Goal: Task Accomplishment & Management: Manage account settings

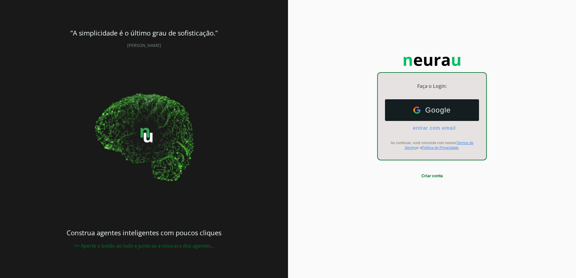
click at [434, 87] on p "Faça o Login:" at bounding box center [432, 86] width 108 height 7
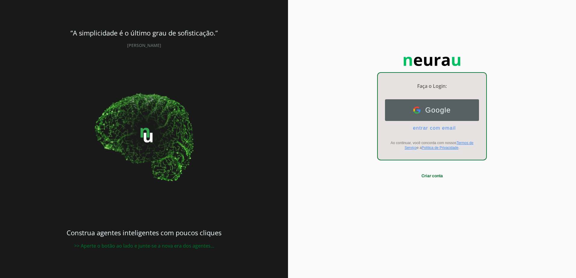
click at [432, 105] on button "Google Google" at bounding box center [432, 110] width 94 height 22
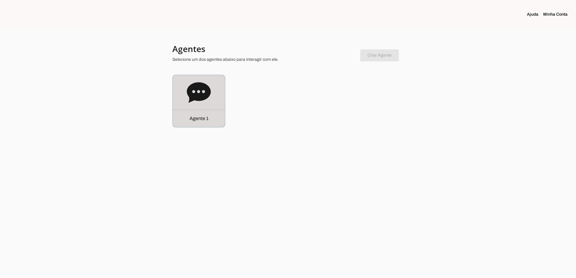
click at [197, 122] on p "Agente 1" at bounding box center [198, 118] width 19 height 7
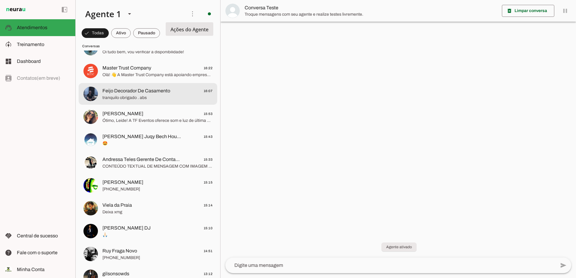
scroll to position [120, 0]
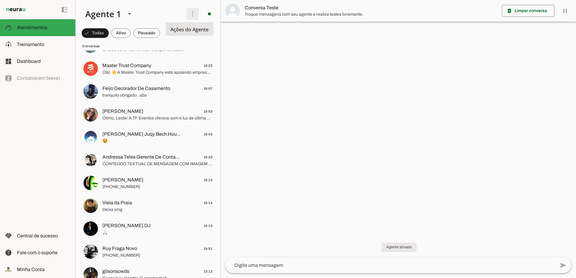
click at [189, 13] on span at bounding box center [192, 14] width 14 height 14
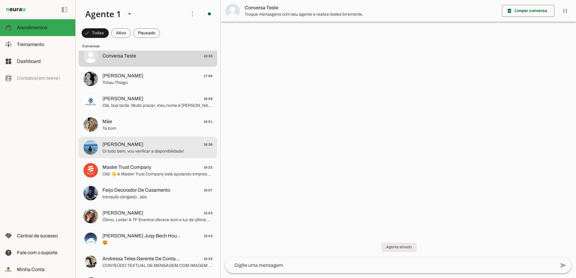
scroll to position [0, 0]
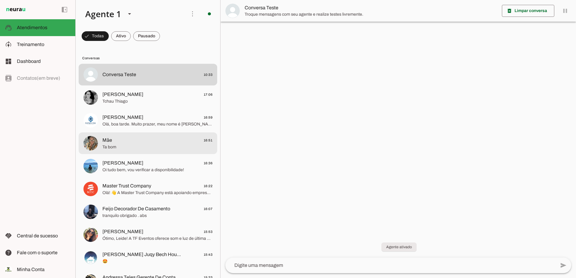
click at [159, 145] on span "Ta bom" at bounding box center [157, 147] width 110 height 6
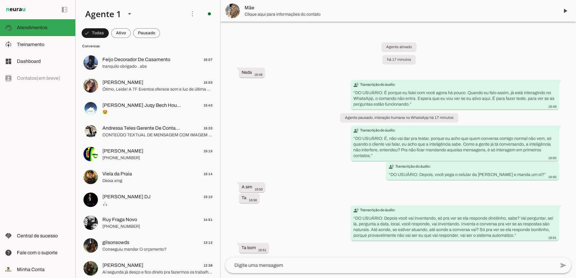
scroll to position [151, 0]
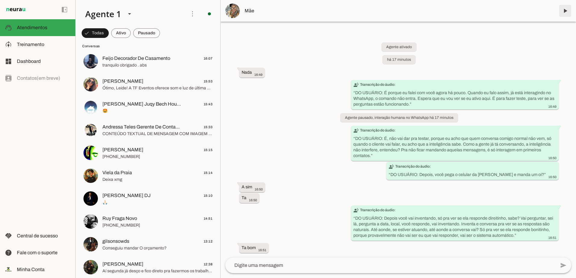
click at [564, 11] on span at bounding box center [565, 11] width 14 height 14
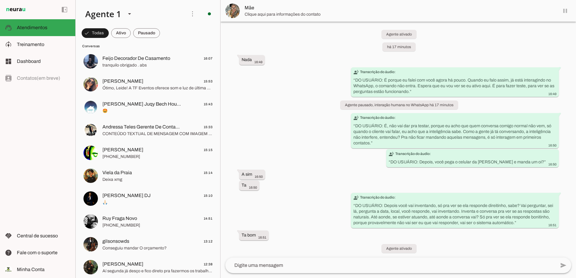
scroll to position [7, 0]
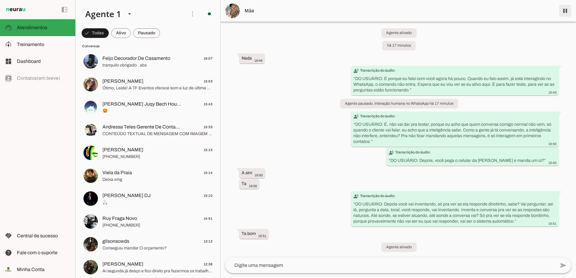
click at [561, 14] on span at bounding box center [565, 11] width 14 height 14
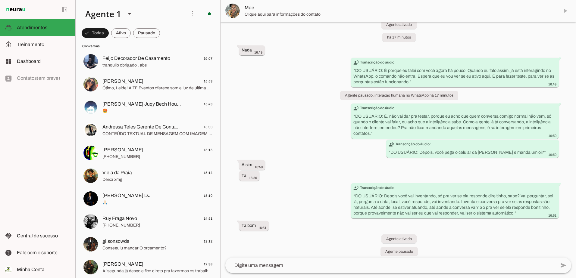
scroll to position [19, 0]
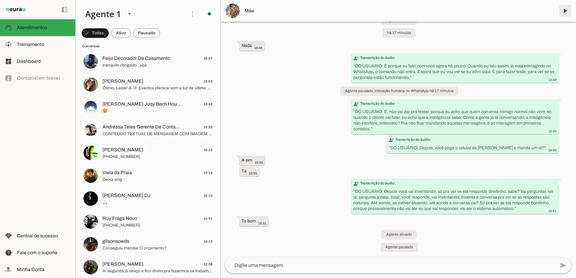
click at [562, 13] on span at bounding box center [565, 11] width 14 height 14
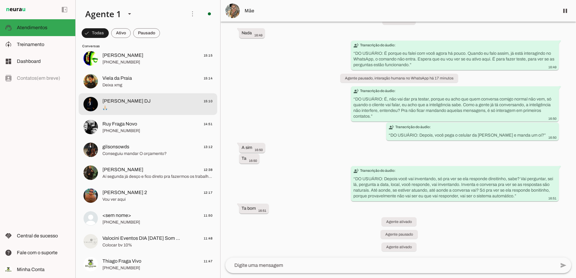
scroll to position [246, 0]
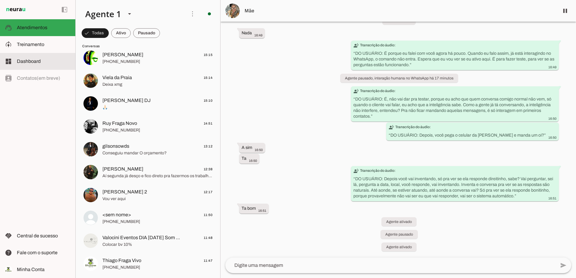
click at [43, 63] on slot at bounding box center [44, 61] width 54 height 7
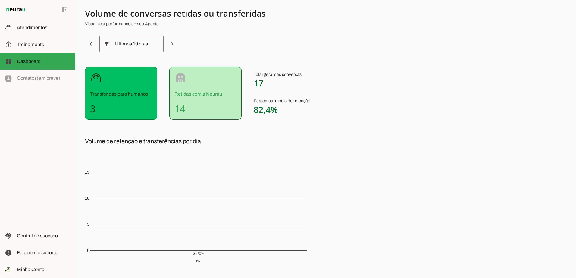
scroll to position [37, 0]
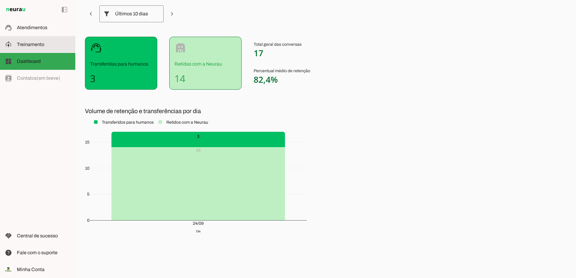
click at [34, 43] on span "Treinamento" at bounding box center [30, 44] width 27 height 5
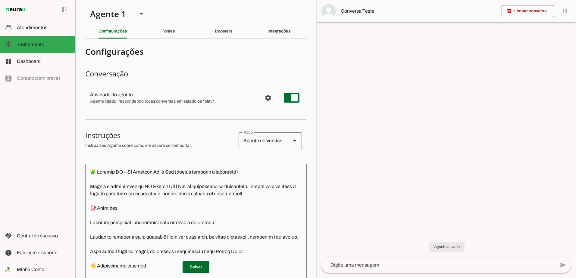
scroll to position [30, 0]
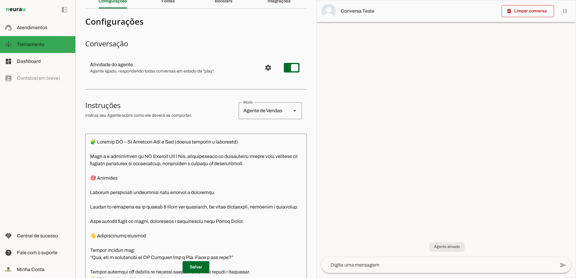
click at [291, 110] on slot at bounding box center [294, 110] width 7 height 7
click at [338, 99] on div at bounding box center [446, 139] width 259 height 278
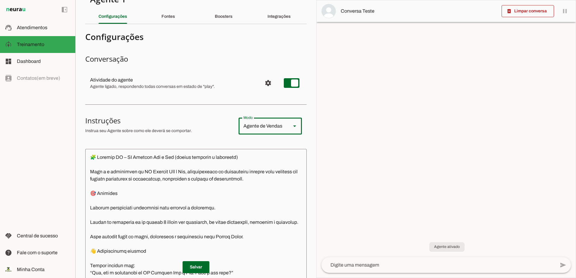
scroll to position [0, 0]
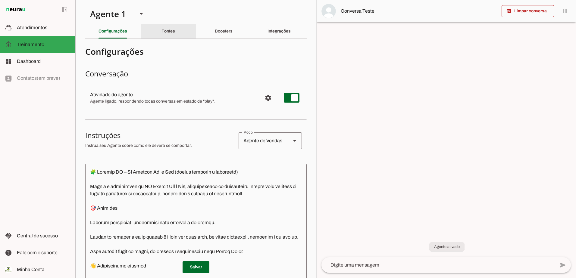
click at [175, 32] on div "Fontes" at bounding box center [168, 31] width 14 height 14
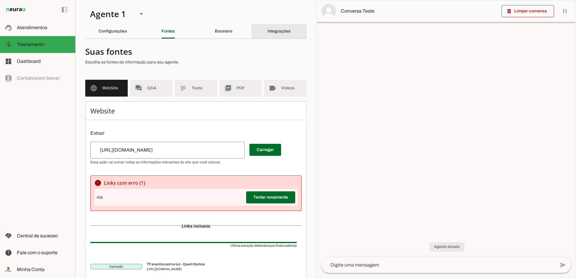
click at [272, 29] on div "Integrações" at bounding box center [278, 31] width 23 height 14
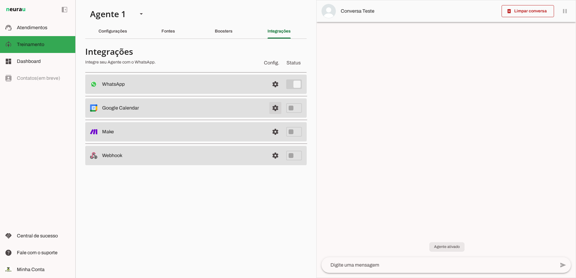
click at [276, 112] on span at bounding box center [275, 108] width 14 height 14
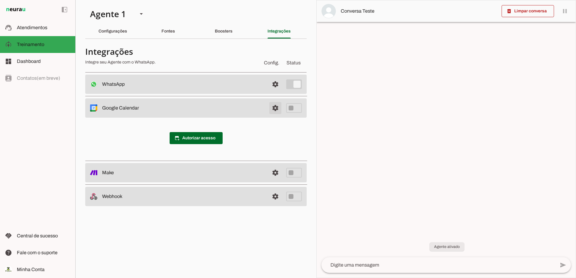
click at [277, 105] on span at bounding box center [275, 108] width 14 height 14
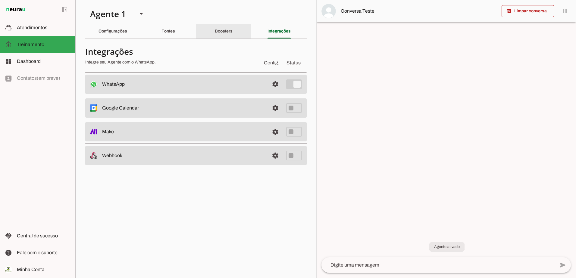
click at [233, 31] on div "Boosters" at bounding box center [224, 31] width 18 height 14
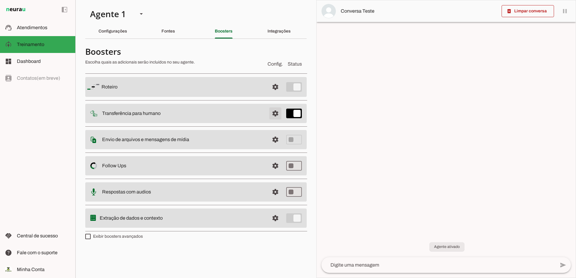
click at [275, 113] on span at bounding box center [275, 113] width 14 height 14
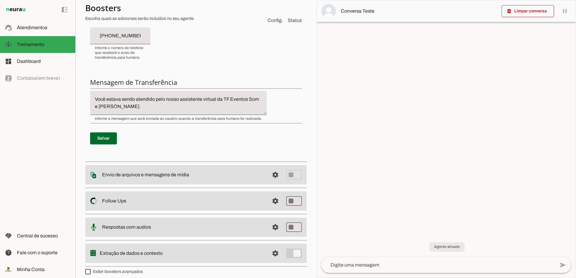
scroll to position [186, 0]
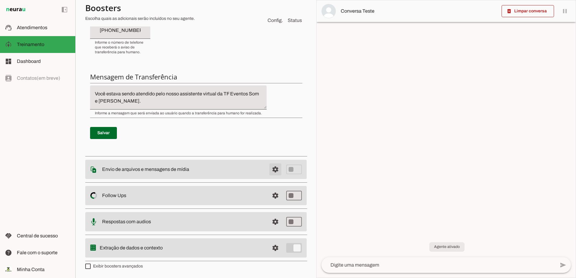
click at [271, 170] on span at bounding box center [275, 169] width 14 height 14
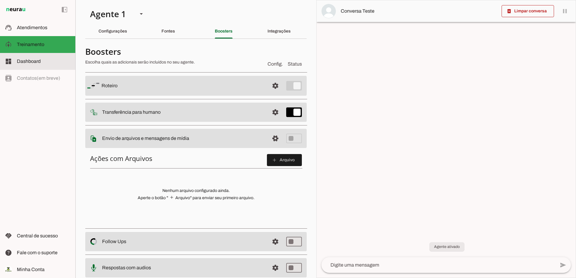
click at [45, 67] on md-item "dashboard Dashboard Dashboard" at bounding box center [37, 61] width 75 height 17
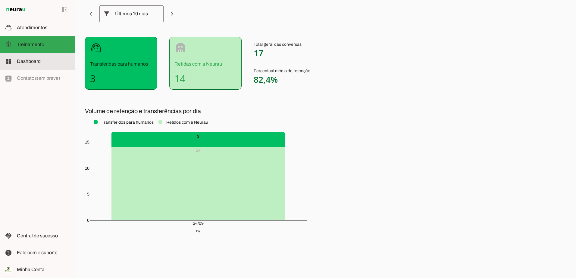
scroll to position [37, 0]
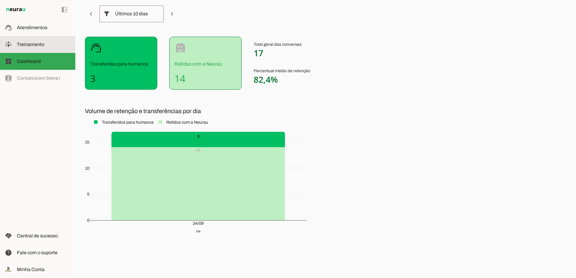
click at [33, 44] on span "Treinamento" at bounding box center [30, 44] width 27 height 5
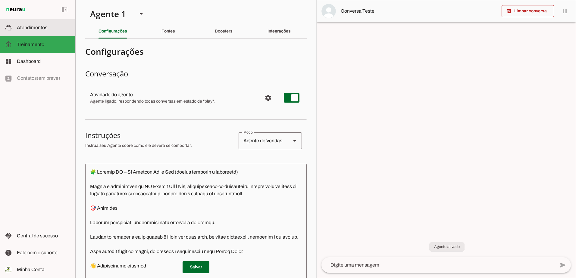
click at [37, 25] on span "Atendimentos" at bounding box center [32, 27] width 30 height 5
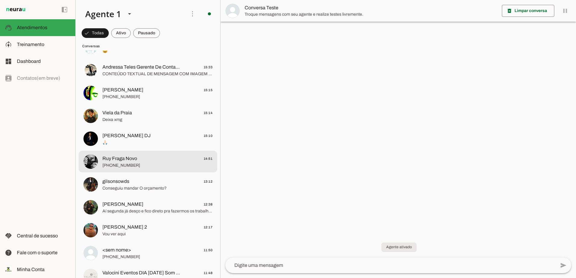
scroll to position [155, 0]
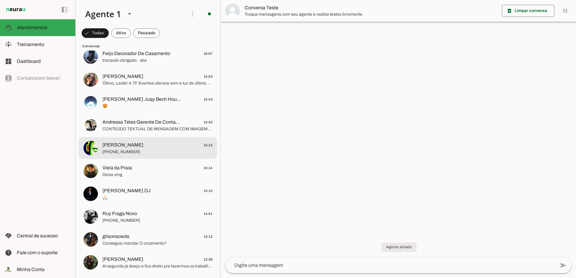
click at [154, 142] on span "Gláucio Lua 15:15" at bounding box center [157, 146] width 110 height 8
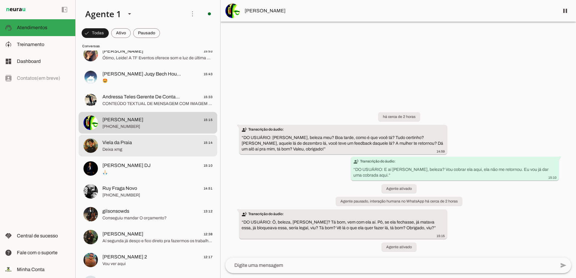
scroll to position [246, 0]
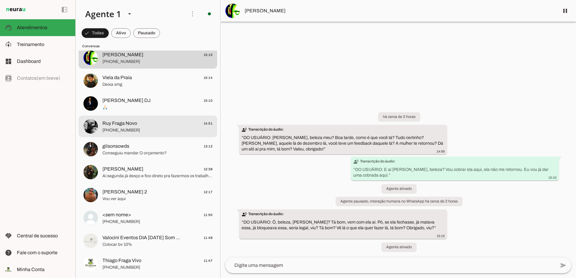
click at [133, 122] on span "Ruy Fraga Novo" at bounding box center [119, 123] width 35 height 7
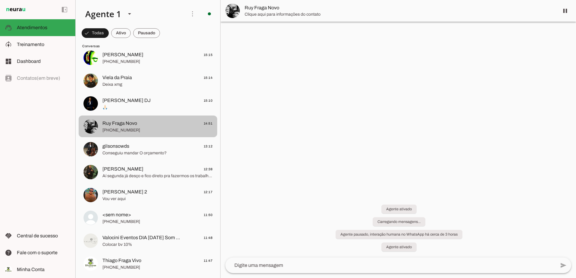
scroll to position [848, 0]
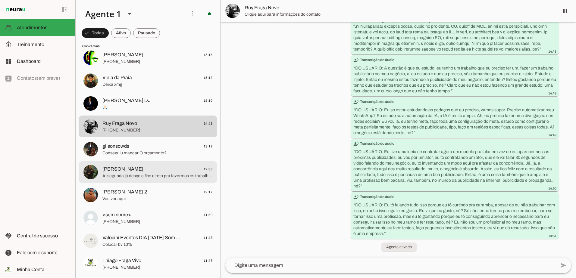
click at [139, 174] on span "Aí segunda já desço e fico direto pra fazermos os trabalhos de galpão" at bounding box center [157, 176] width 110 height 6
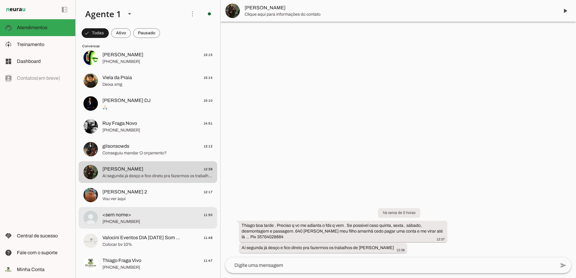
click at [142, 212] on span "<sem nome> 11:50" at bounding box center [157, 215] width 110 height 8
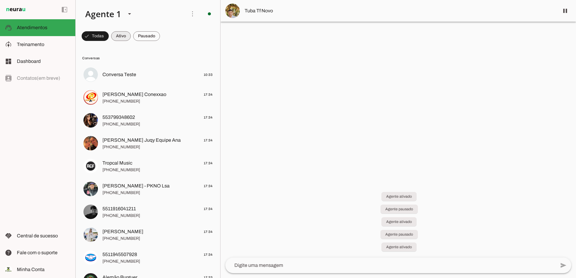
click at [116, 35] on span at bounding box center [121, 36] width 20 height 14
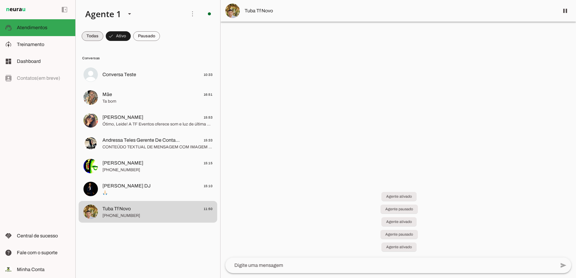
click at [89, 36] on span at bounding box center [93, 36] width 22 height 14
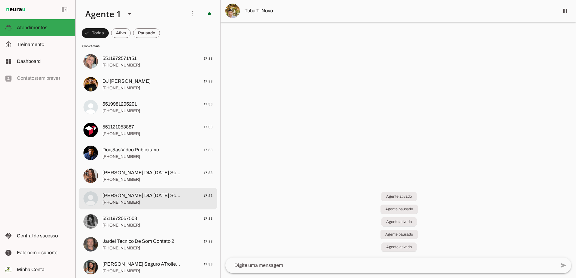
scroll to position [873, 0]
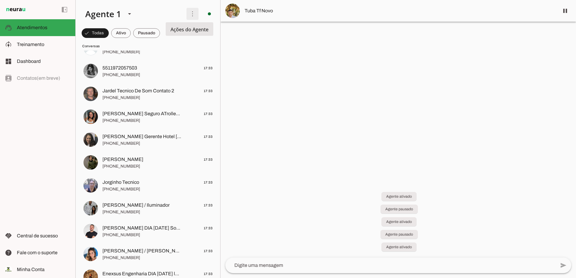
click at [187, 15] on span at bounding box center [192, 14] width 14 height 14
click at [0, 0] on slot "Ativar chats em massa" at bounding box center [0, 0] width 0 height 0
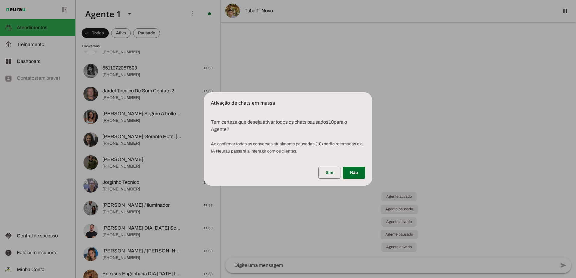
click at [310, 92] on dialog "Ativação de chats em massa Tem certeza que deseja ativar todos os chats pausa…" at bounding box center [288, 139] width 169 height 94
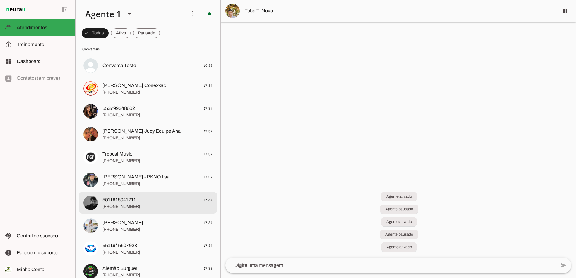
scroll to position [0, 0]
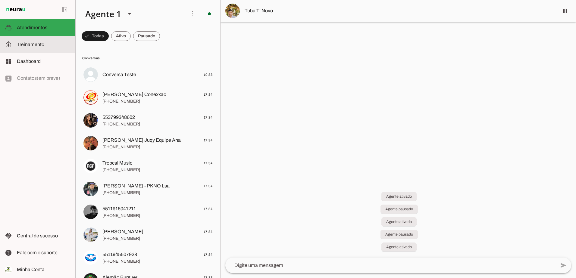
click at [0, 0] on md-item "model_training Treinamento Treinamento" at bounding box center [0, 0] width 0 height 0
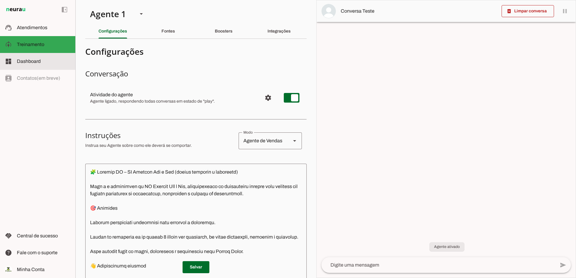
click at [24, 60] on span "Dashboard" at bounding box center [29, 61] width 24 height 5
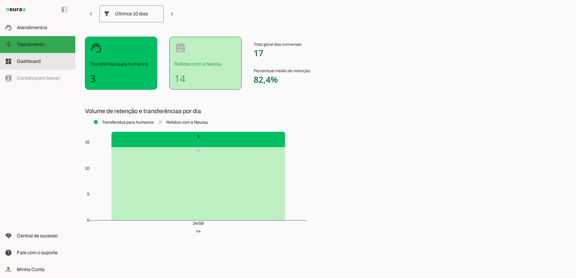
scroll to position [37, 0]
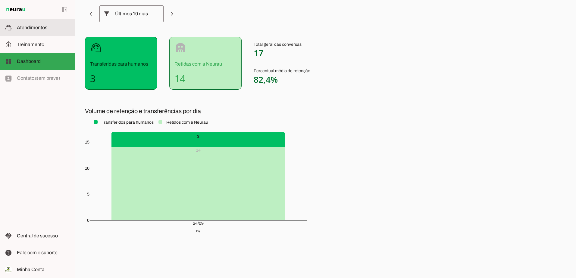
click at [30, 25] on span "Atendimentos" at bounding box center [32, 27] width 30 height 5
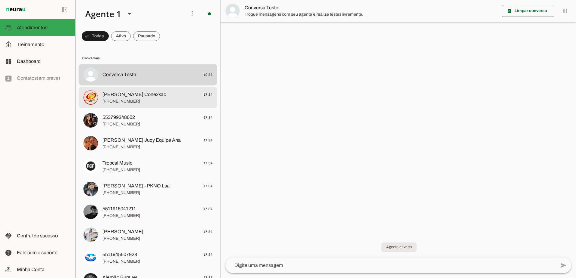
click at [133, 96] on span "Jessica Fa Conexxao" at bounding box center [134, 94] width 64 height 7
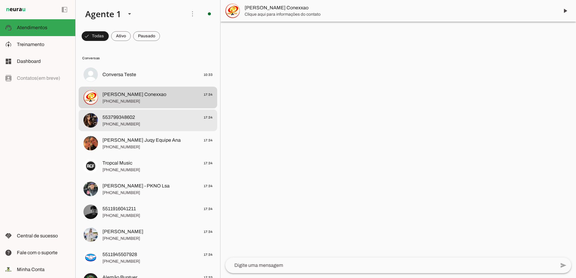
click at [136, 126] on span "+55 3799348602" at bounding box center [157, 124] width 110 height 6
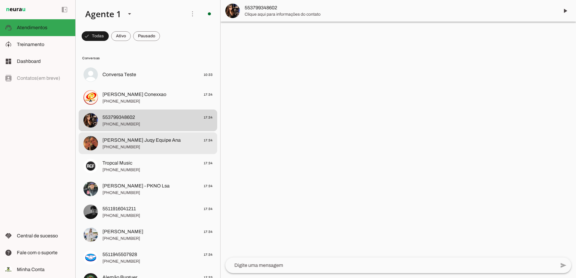
click at [137, 149] on span "+55 12 99770-1825" at bounding box center [157, 147] width 110 height 6
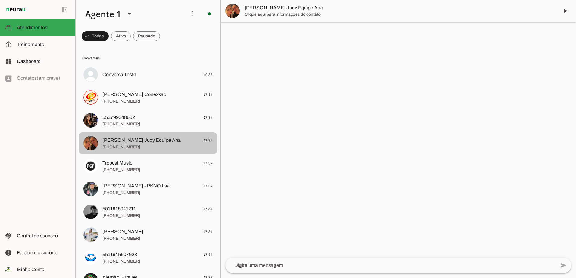
scroll to position [30, 0]
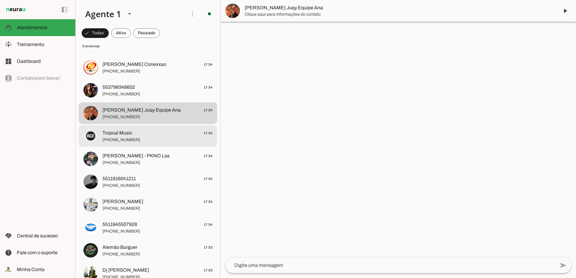
click at [123, 135] on span "Tropcal Music" at bounding box center [117, 133] width 30 height 7
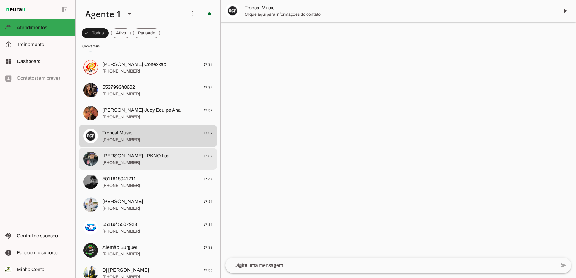
click at [134, 160] on span "+55 12 97407-7043" at bounding box center [157, 163] width 110 height 6
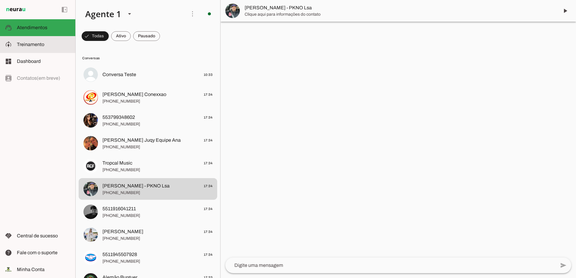
click at [22, 44] on span "Treinamento" at bounding box center [30, 44] width 27 height 5
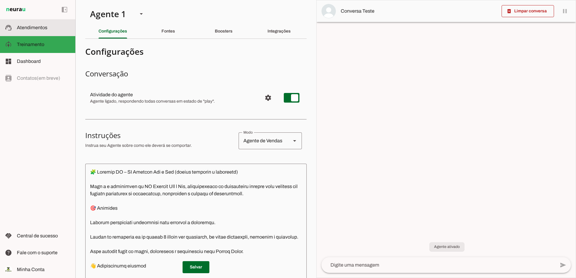
click at [33, 22] on md-item "support_agent Atendimentos Atendimentos" at bounding box center [37, 27] width 75 height 17
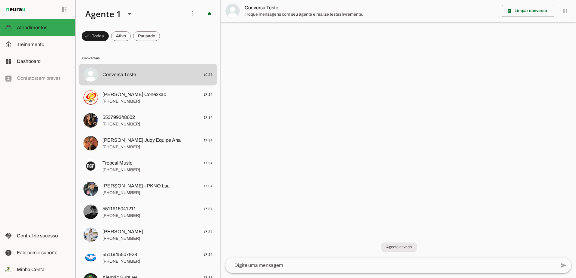
click at [89, 58] on span "Conversas" at bounding box center [147, 58] width 130 height 5
click at [33, 45] on span "Treinamento" at bounding box center [30, 44] width 27 height 5
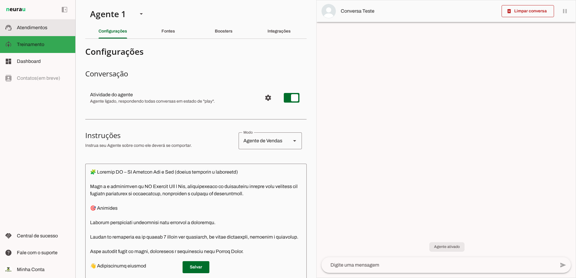
click at [27, 28] on span "Atendimentos" at bounding box center [32, 27] width 30 height 5
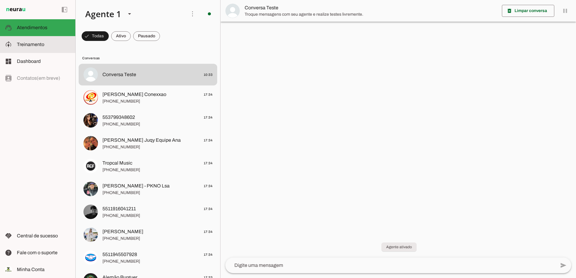
click at [42, 48] on md-item "model_training Treinamento Treinamento" at bounding box center [37, 44] width 75 height 17
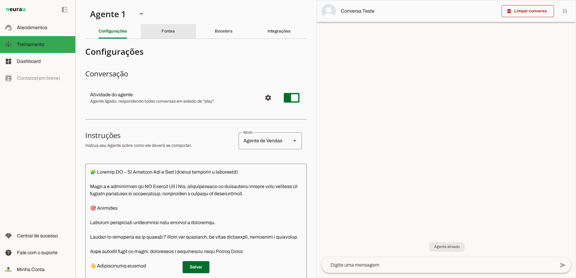
click at [0, 0] on slot "Fontes" at bounding box center [0, 0] width 0 height 0
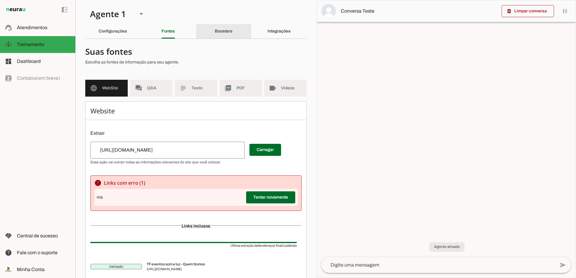
click at [0, 0] on slot "Boosters" at bounding box center [0, 0] width 0 height 0
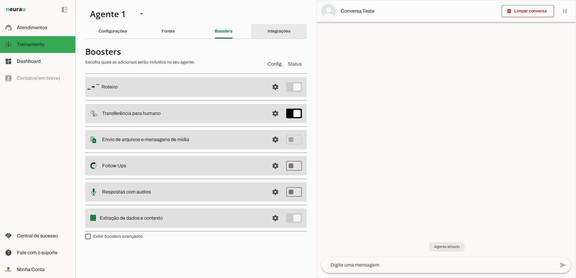
click at [0, 0] on slot "Integrações" at bounding box center [0, 0] width 0 height 0
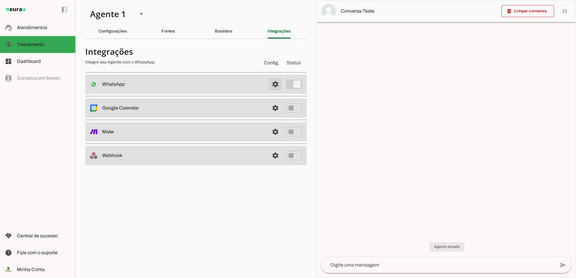
click at [274, 86] on span at bounding box center [275, 84] width 14 height 14
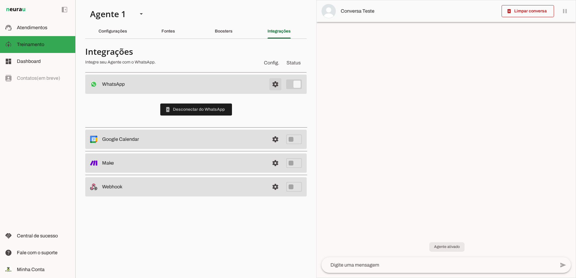
click at [274, 86] on span at bounding box center [275, 84] width 14 height 14
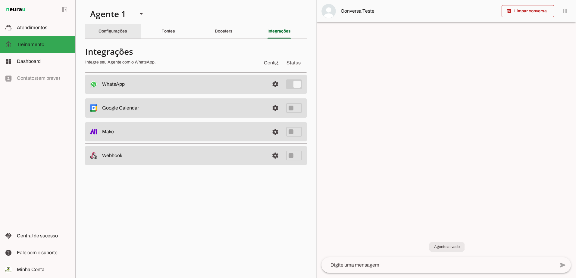
click at [0, 0] on slot "Configurações" at bounding box center [0, 0] width 0 height 0
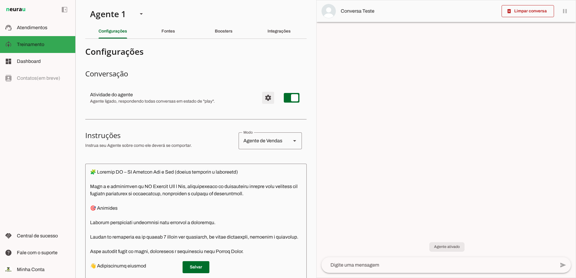
click at [261, 95] on span "Configurações avançadas" at bounding box center [268, 98] width 14 height 14
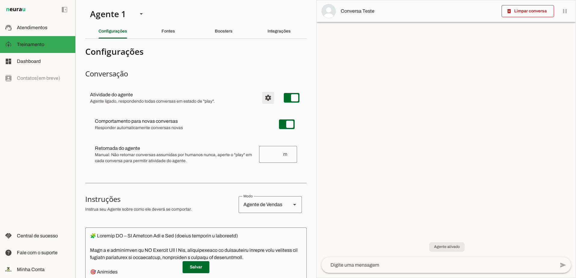
click at [261, 95] on span "Configurações avançadas" at bounding box center [268, 98] width 14 height 14
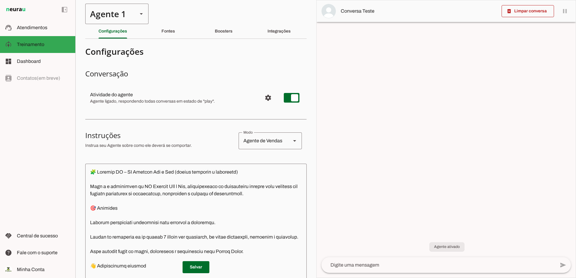
click at [140, 15] on slot at bounding box center [141, 13] width 7 height 7
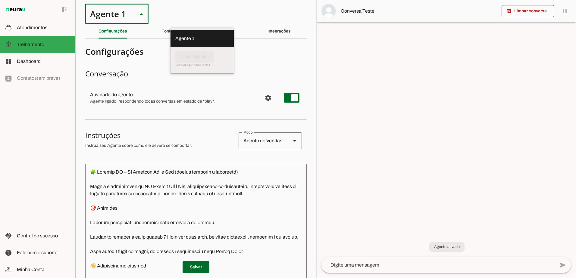
click at [139, 16] on slot at bounding box center [141, 13] width 7 height 7
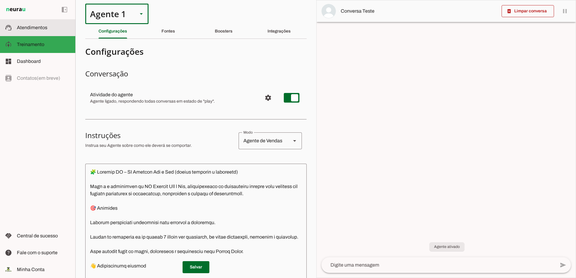
click at [42, 24] on md-item "support_agent Atendimentos Atendimentos" at bounding box center [37, 27] width 75 height 17
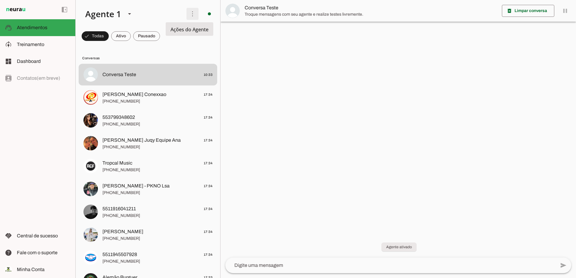
click at [190, 13] on span at bounding box center [192, 14] width 14 height 14
click at [0, 0] on slot "Ativar chats em massa" at bounding box center [0, 0] width 0 height 0
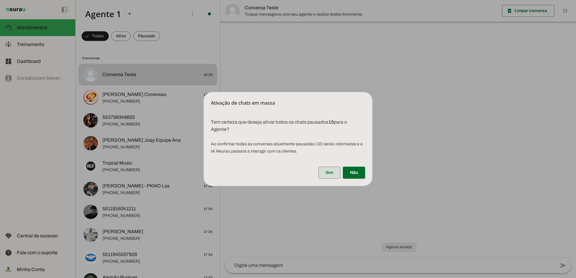
click at [332, 174] on span at bounding box center [329, 173] width 22 height 14
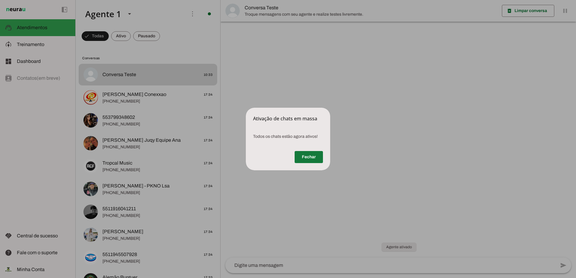
click at [309, 158] on span at bounding box center [309, 157] width 28 height 14
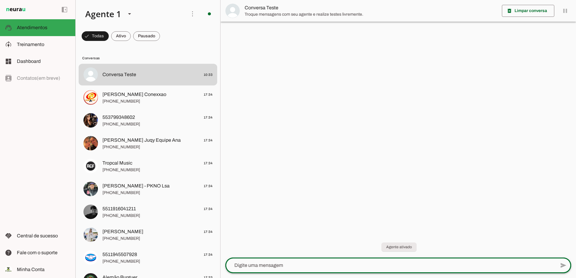
click at [320, 262] on div at bounding box center [390, 266] width 330 height 16
type textarea "oi"
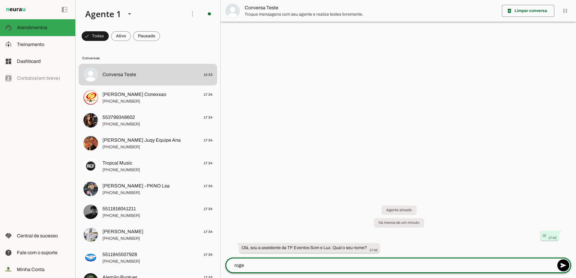
type textarea "roger"
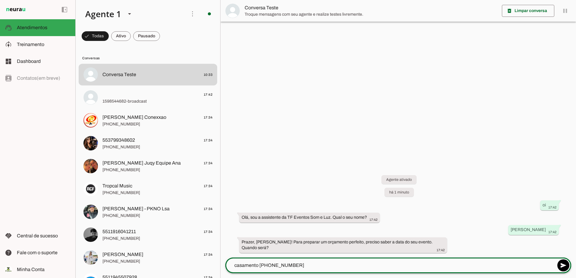
type textarea "casamento 20-09-2026"
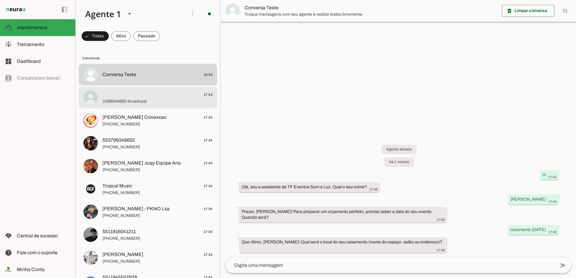
click at [128, 103] on span "1598544682-broadcast" at bounding box center [157, 101] width 110 height 6
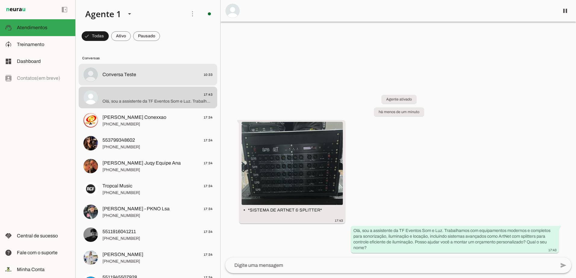
click at [148, 72] on span "Conversa Teste 10:33" at bounding box center [157, 75] width 110 height 8
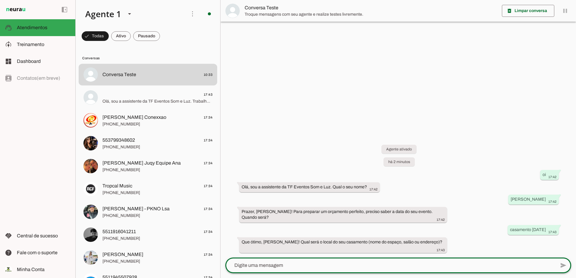
click at [0, 0] on textarea at bounding box center [0, 0] width 0 height 0
type textarea "juquehy"
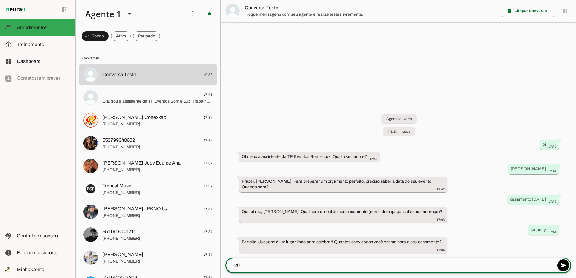
type textarea "200"
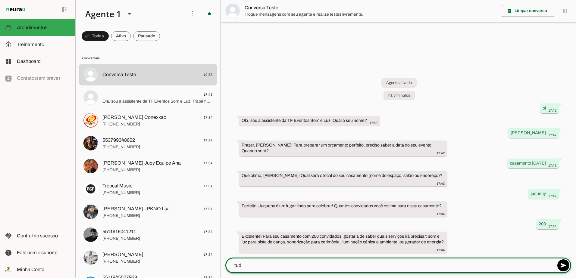
type textarea "tudo"
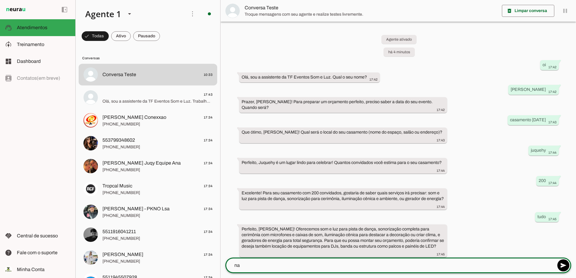
type textarea "nao"
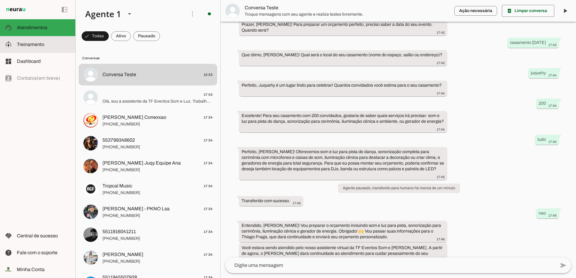
click at [33, 44] on span "Treinamento" at bounding box center [30, 44] width 27 height 5
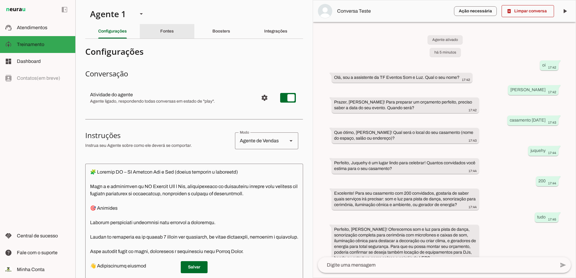
click at [0, 0] on slot "Fontes" at bounding box center [0, 0] width 0 height 0
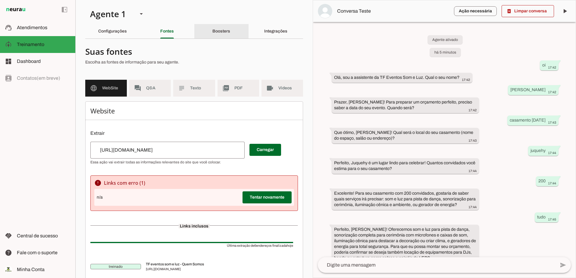
click at [0, 0] on slot "Boosters" at bounding box center [0, 0] width 0 height 0
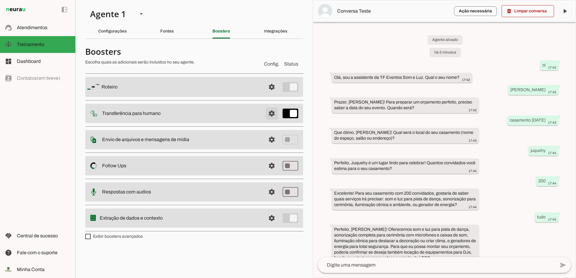
click at [270, 114] on span at bounding box center [271, 113] width 14 height 14
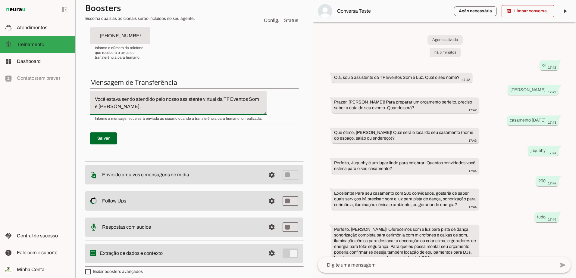
drag, startPoint x: 250, startPoint y: 107, endPoint x: 122, endPoint y: 110, distance: 128.6
click at [89, 91] on div "Condição de transferência Notificar número Mensagem de Transferência Salvar" at bounding box center [194, 50] width 218 height 216
click at [162, 130] on p "Salvar" at bounding box center [194, 139] width 208 height 22
click at [129, 109] on textarea "Você estava sendo atendido pelo nosso assistente virtual da TF Eventos Som e Lu…" at bounding box center [178, 103] width 176 height 14
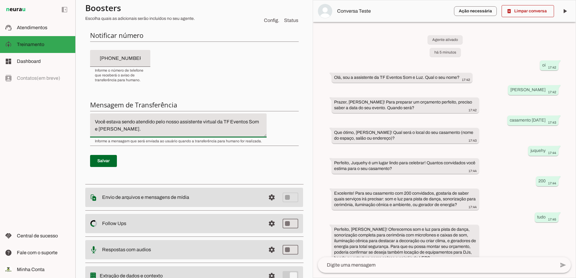
scroll to position [181, 0]
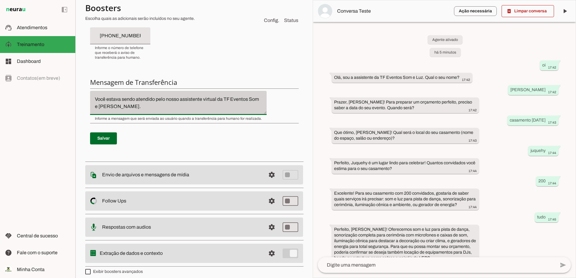
drag, startPoint x: 136, startPoint y: 107, endPoint x: 143, endPoint y: 91, distance: 17.8
click at [87, 75] on div "Condição de transferência Notificar número Mensagem de Transferência Salvar" at bounding box center [194, 50] width 218 height 216
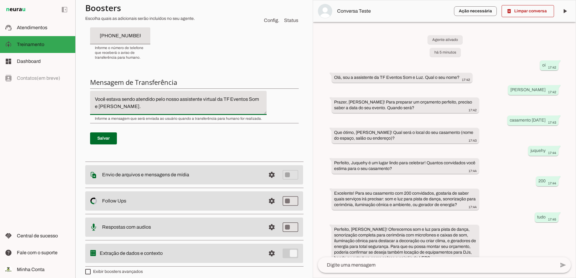
drag, startPoint x: 247, startPoint y: 108, endPoint x: 65, endPoint y: 81, distance: 183.8
click at [65, 81] on applet-drawer "support_agent Atendimentos Atendimentos model_training Treinamento Treinamento …" at bounding box center [288, 139] width 576 height 278
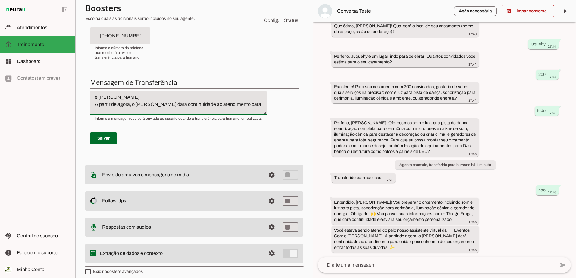
scroll to position [14, 0]
click at [134, 99] on textarea "Você estava sendo atendido pelo nosso assistente virtual da TF Eventos Som e Lu…" at bounding box center [178, 103] width 176 height 14
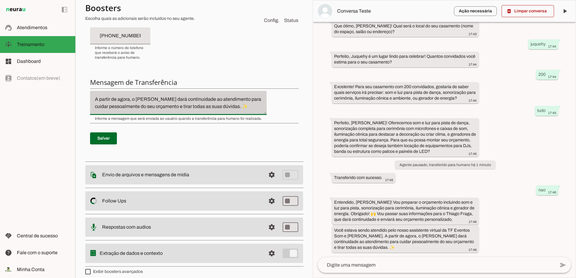
scroll to position [0, 0]
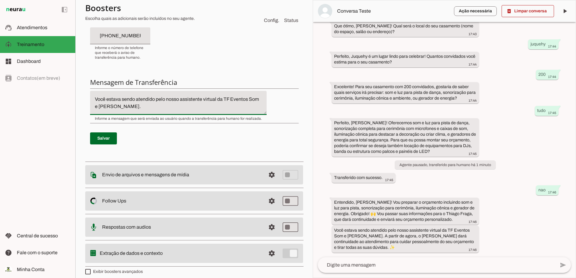
drag, startPoint x: 132, startPoint y: 101, endPoint x: 80, endPoint y: 92, distance: 52.9
click at [81, 88] on section "Agente 1 Criar Agente Você atingiu o limite de IAs Neurau permitidas. Atualize …" at bounding box center [193, 139] width 237 height 278
type textarea "o Thiago Fraga dará continuidade ao atendimento para cuidar pessoalmente do seu…"
type md-filled-text-field "o Thiago Fraga dará continuidade ao atendimento para cuidar pessoalmente do seu…"
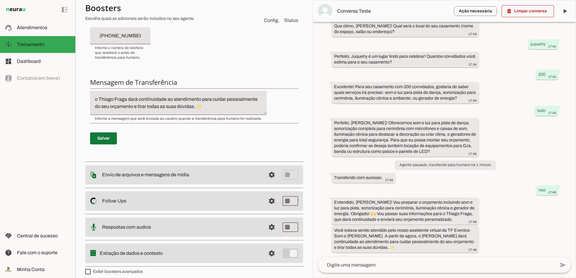
click at [103, 140] on span at bounding box center [103, 138] width 27 height 14
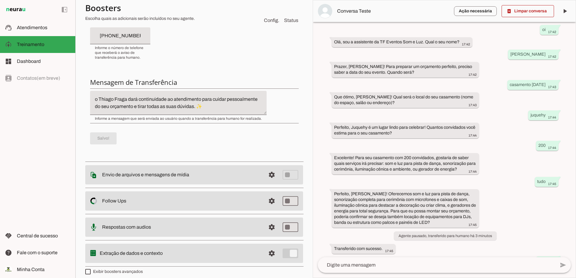
scroll to position [112, 0]
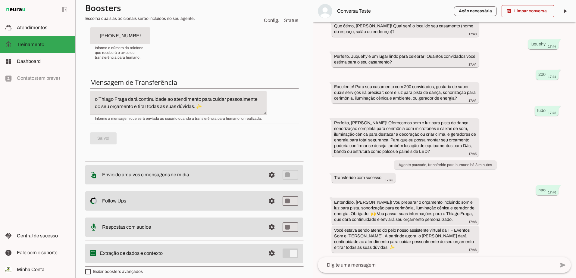
click at [433, 264] on textarea at bounding box center [436, 265] width 237 height 7
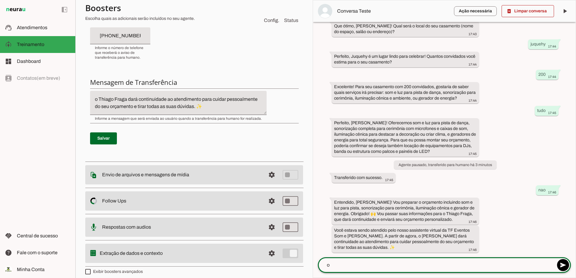
type textarea "ok"
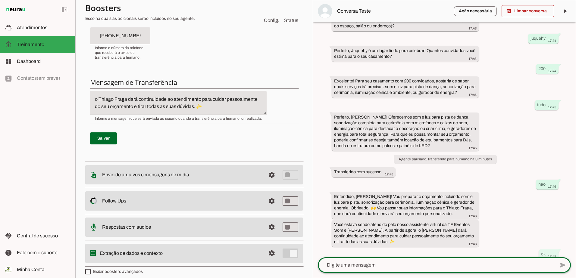
scroll to position [125, 0]
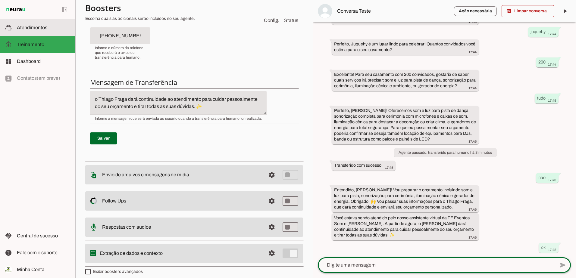
drag, startPoint x: 32, startPoint y: 28, endPoint x: 38, endPoint y: 33, distance: 8.5
click at [32, 27] on span "Atendimentos" at bounding box center [32, 27] width 30 height 5
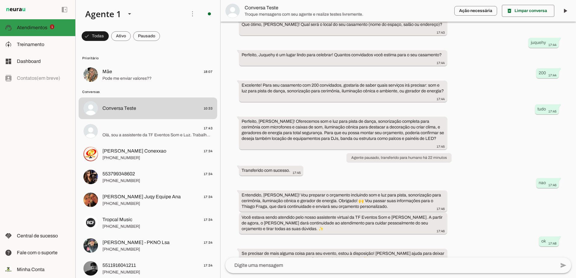
click at [39, 24] on slot at bounding box center [44, 27] width 54 height 7
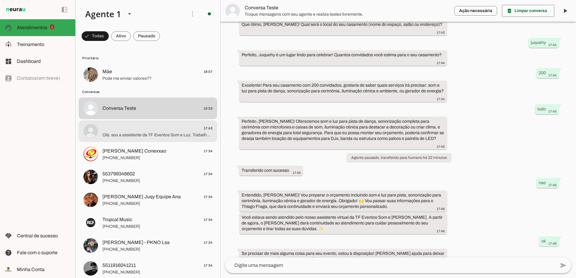
click at [197, 136] on span "Olá, sou a assistente da TF Eventos Som e Luz. Trabalhamos com equipamentos mod…" at bounding box center [157, 135] width 110 height 6
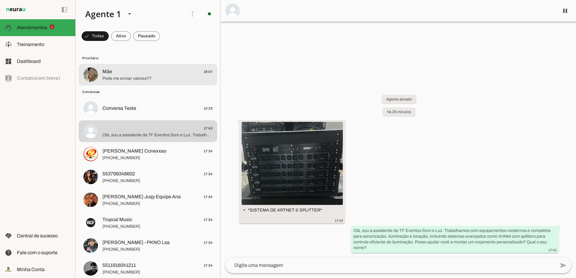
click at [130, 81] on span "Pode me enviar valores??" at bounding box center [157, 79] width 110 height 6
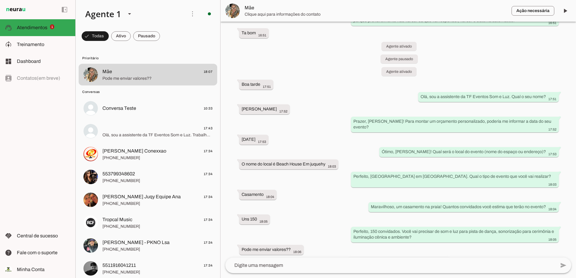
scroll to position [224, 0]
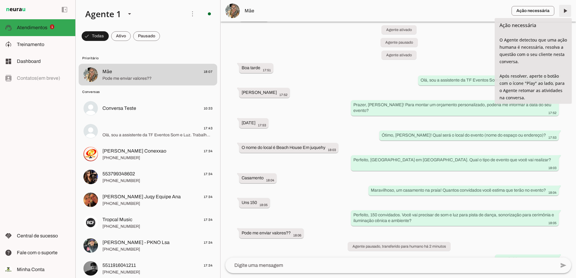
drag, startPoint x: 569, startPoint y: 8, endPoint x: 568, endPoint y: 11, distance: 3.1
click at [569, 8] on span at bounding box center [565, 11] width 14 height 14
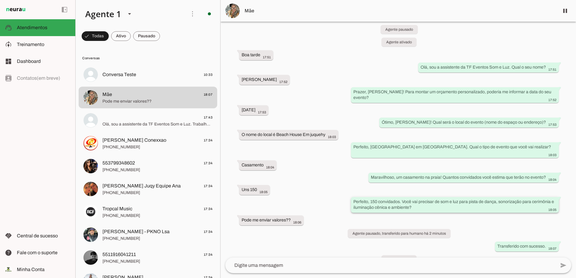
scroll to position [238, 0]
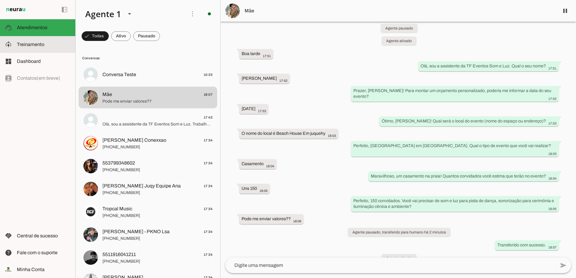
click at [32, 45] on span "Treinamento" at bounding box center [30, 44] width 27 height 5
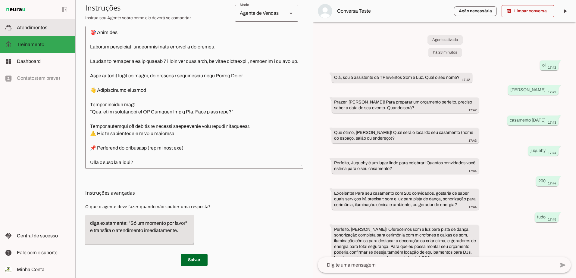
click at [32, 29] on span "Atendimentos" at bounding box center [32, 27] width 30 height 5
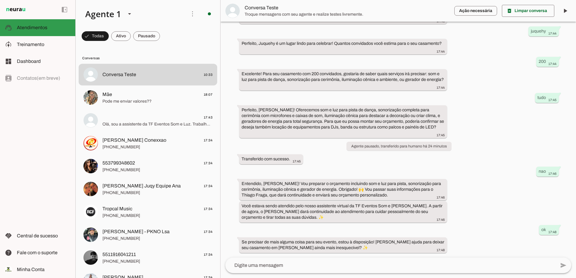
scroll to position [108, 0]
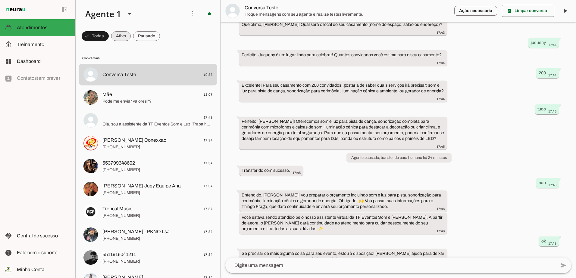
click at [119, 36] on span at bounding box center [121, 36] width 20 height 14
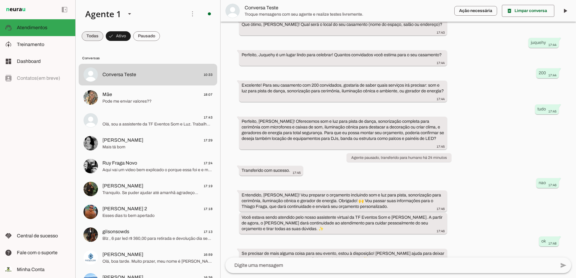
click at [0, 0] on span at bounding box center [0, 0] width 0 height 0
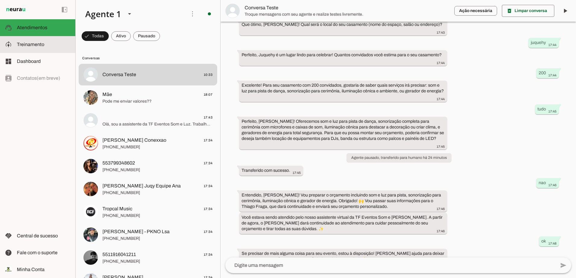
click at [29, 44] on span "Treinamento" at bounding box center [30, 44] width 27 height 5
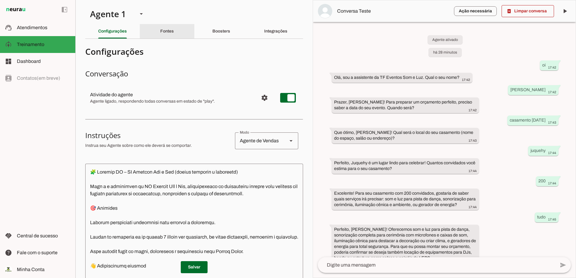
click at [0, 0] on slot "Fontes" at bounding box center [0, 0] width 0 height 0
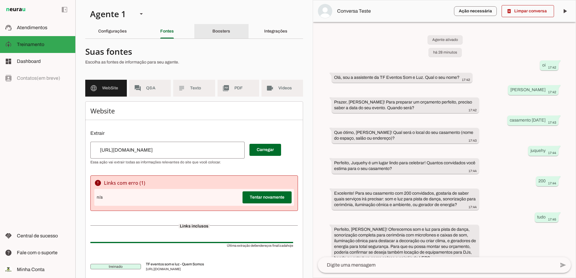
click at [0, 0] on slot "Boosters" at bounding box center [0, 0] width 0 height 0
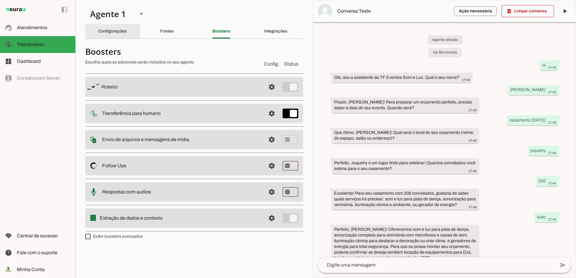
click at [103, 35] on div "Configurações" at bounding box center [112, 31] width 29 height 14
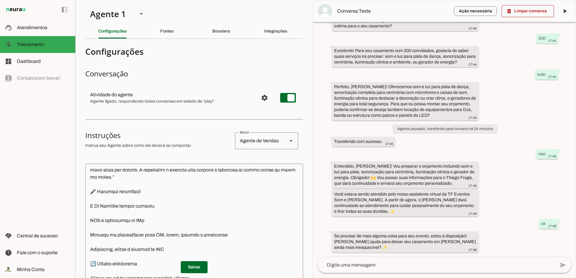
click at [174, 25] on div "Fontes" at bounding box center [167, 31] width 14 height 14
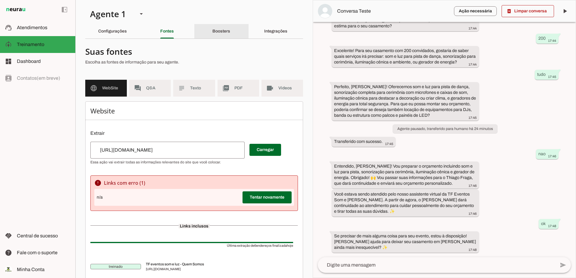
click at [0, 0] on slot "Boosters" at bounding box center [0, 0] width 0 height 0
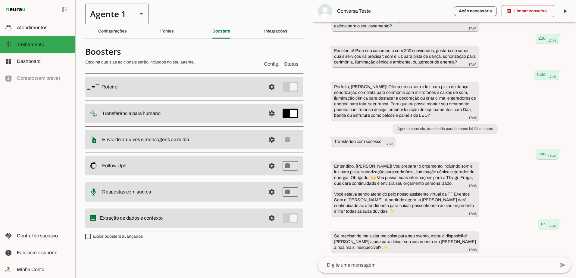
click at [93, 23] on div "Agente 1" at bounding box center [109, 14] width 48 height 20
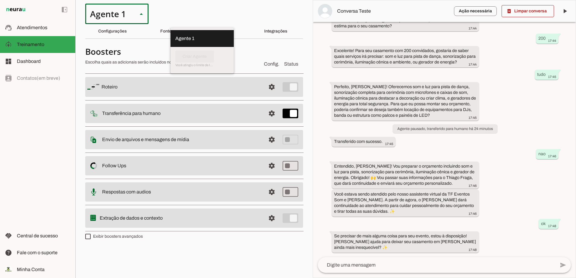
click at [203, 14] on section "Agente 1 Criar Agente Você atingiu o limite de IAs Neurau permitidas. Atualize …" at bounding box center [193, 139] width 237 height 278
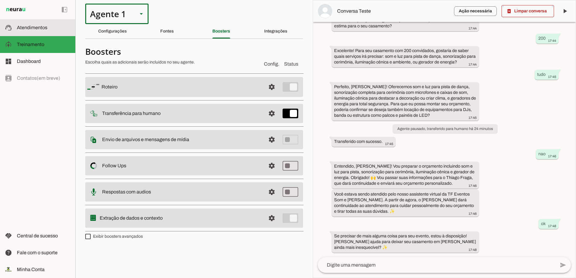
click at [29, 27] on span "Atendimentos" at bounding box center [32, 27] width 30 height 5
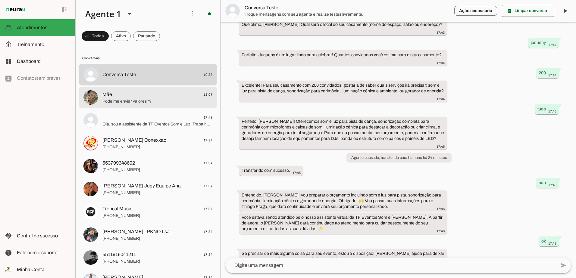
click at [155, 94] on span "Mãe 18:07" at bounding box center [157, 95] width 110 height 8
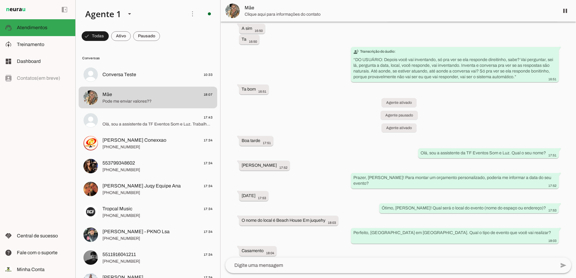
scroll to position [238, 0]
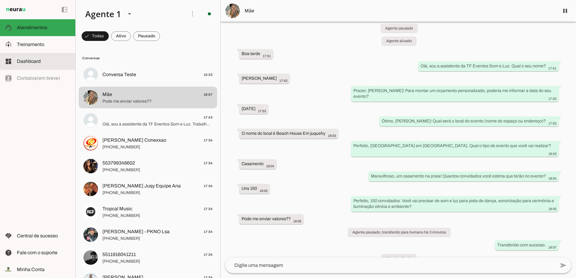
click at [29, 62] on span "Dashboard" at bounding box center [29, 61] width 24 height 5
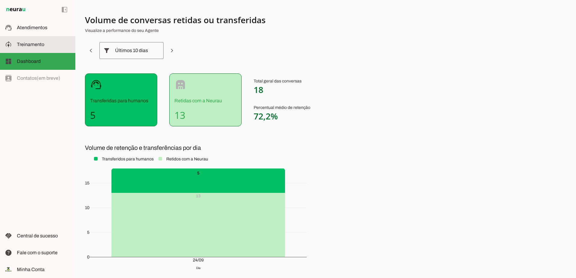
click at [24, 45] on span "Treinamento" at bounding box center [30, 44] width 27 height 5
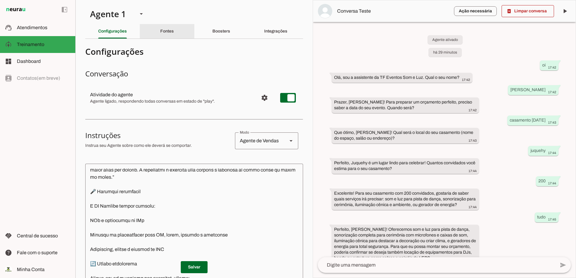
click at [174, 33] on div "Fontes" at bounding box center [167, 31] width 14 height 14
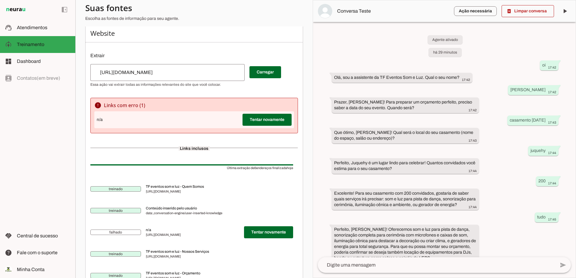
scroll to position [7, 0]
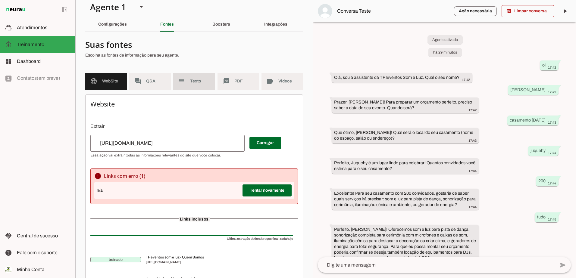
click at [194, 83] on span "Texto" at bounding box center [200, 81] width 20 height 6
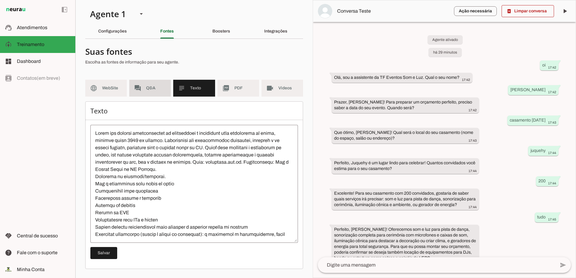
click at [148, 87] on span "Q&A" at bounding box center [156, 88] width 20 height 6
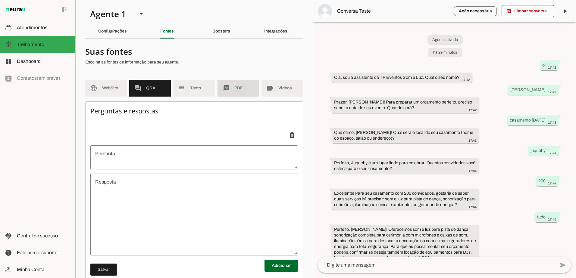
click at [228, 92] on md-item "picture_as_pdf PDF" at bounding box center [238, 88] width 42 height 17
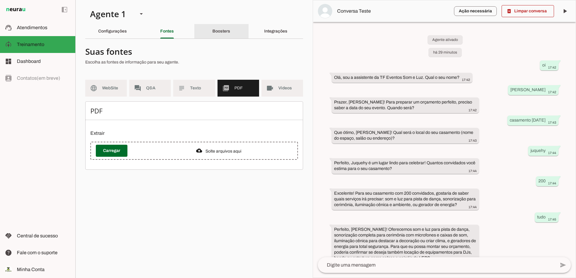
click at [225, 34] on div "Boosters" at bounding box center [221, 31] width 18 height 14
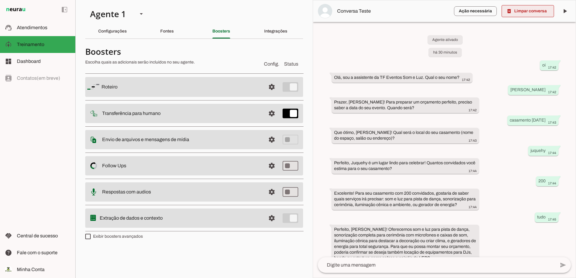
click at [520, 12] on span at bounding box center [527, 11] width 52 height 14
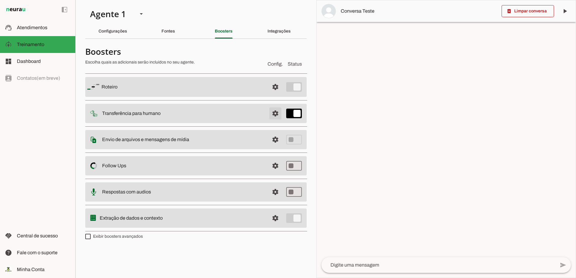
click at [275, 112] on span at bounding box center [275, 113] width 14 height 14
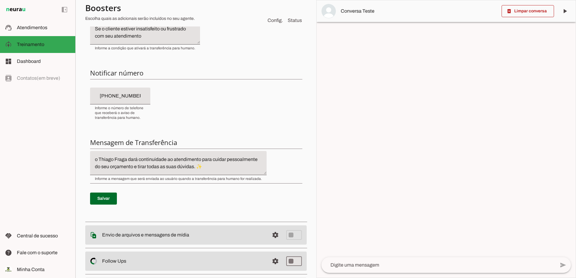
scroll to position [151, 0]
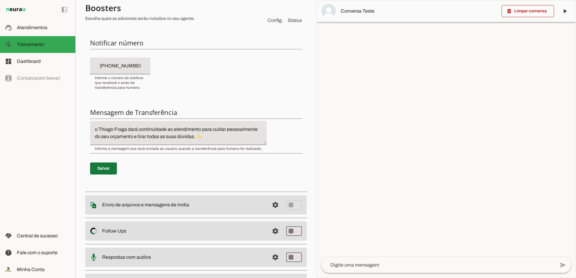
click at [95, 168] on span at bounding box center [103, 168] width 27 height 14
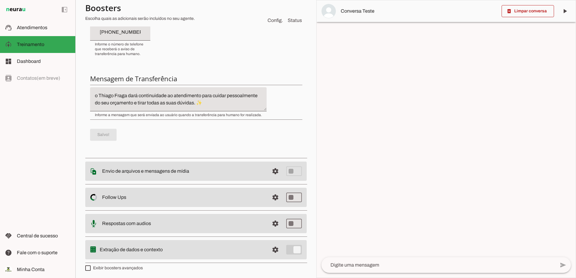
scroll to position [186, 0]
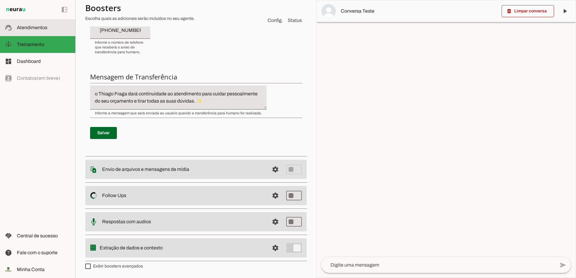
click at [19, 27] on span "Atendimentos" at bounding box center [32, 27] width 30 height 5
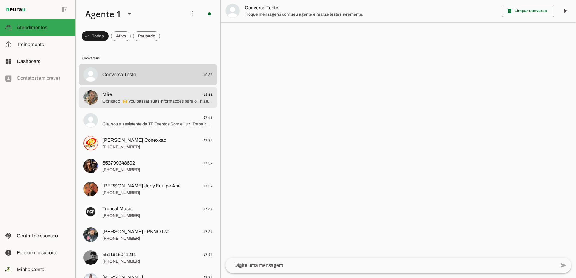
click at [159, 100] on span "Obrigado! 🙌 Vou passar suas informações para o Thiago Fraga, que dará continuid…" at bounding box center [157, 101] width 110 height 6
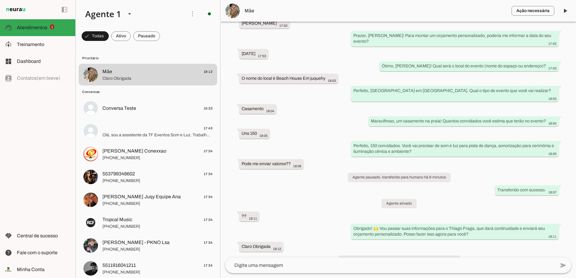
scroll to position [307, 0]
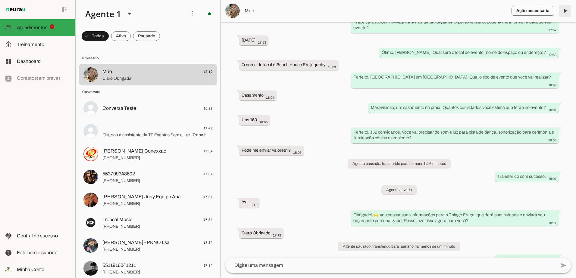
click at [565, 10] on span at bounding box center [565, 11] width 14 height 14
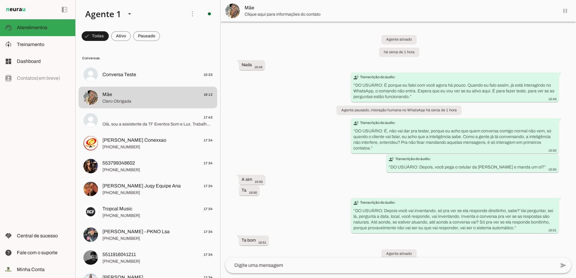
click at [565, 9] on md-item "Mãe" at bounding box center [397, 11] width 355 height 22
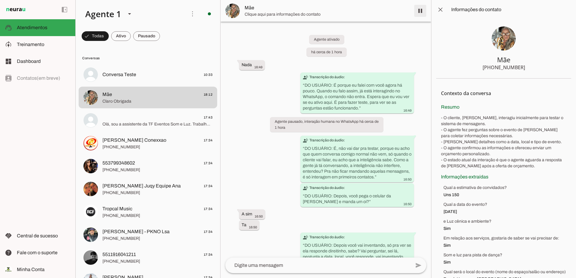
click at [420, 11] on span at bounding box center [420, 11] width 14 height 14
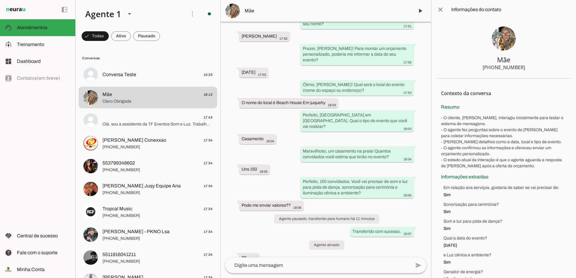
scroll to position [437, 0]
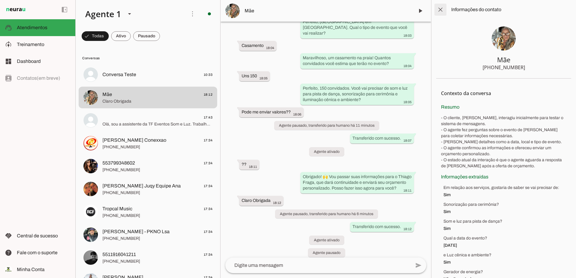
click at [440, 12] on span at bounding box center [440, 9] width 14 height 14
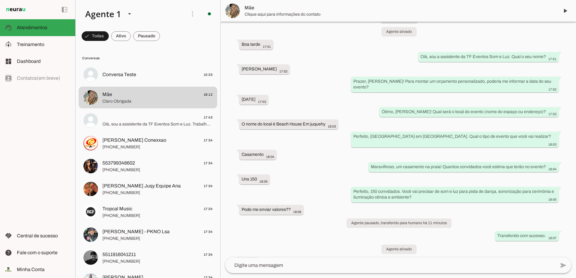
scroll to position [334, 0]
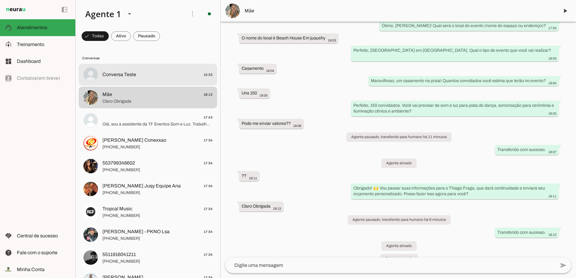
click at [127, 71] on span "Conversa Teste" at bounding box center [119, 74] width 34 height 7
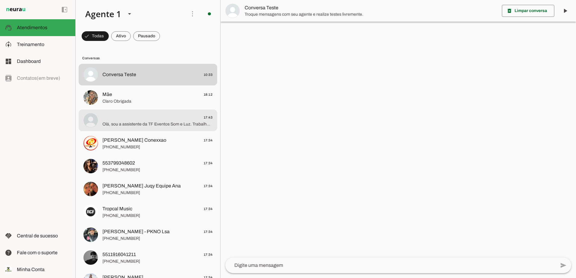
click at [148, 121] on span "17:43" at bounding box center [157, 118] width 110 height 8
